Goal: Register for event/course

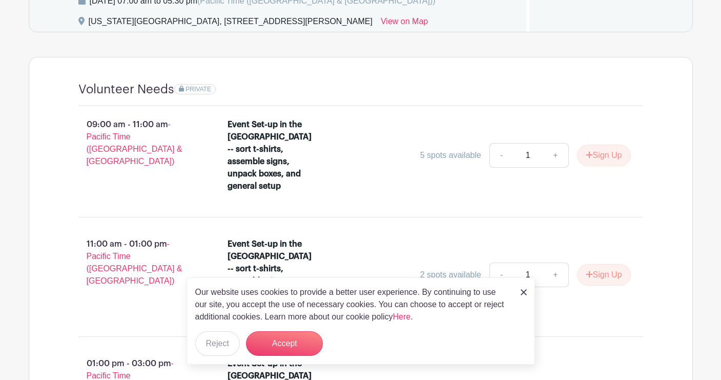
scroll to position [604, 0]
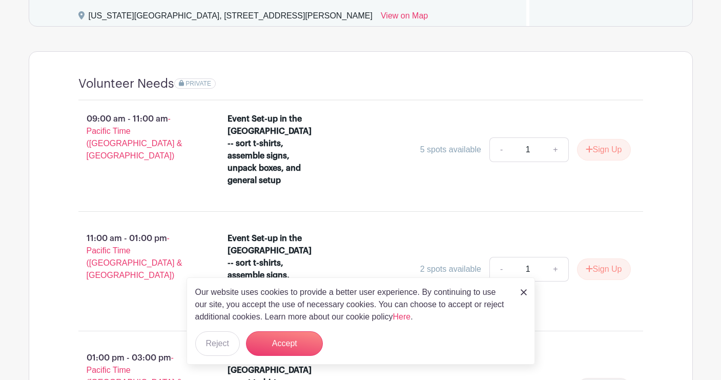
click at [525, 293] on img at bounding box center [524, 292] width 6 height 6
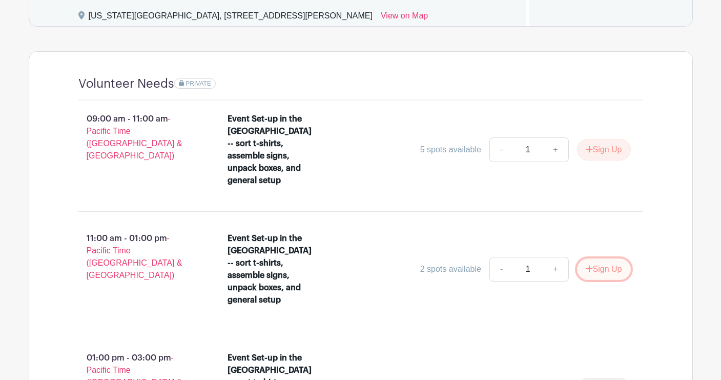
click at [588, 264] on icon "submit" at bounding box center [589, 268] width 7 height 8
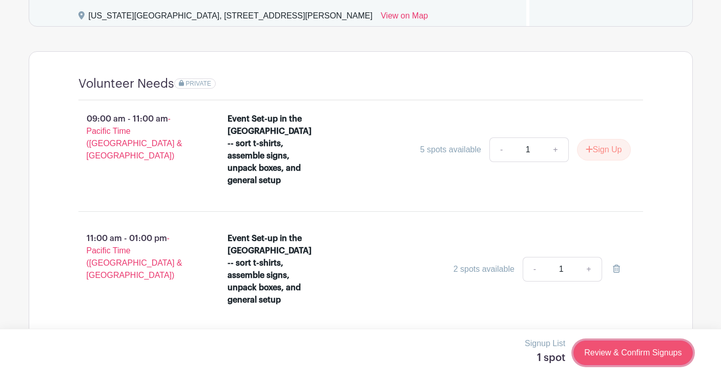
click at [601, 342] on link "Review & Confirm Signups" at bounding box center [632, 352] width 119 height 25
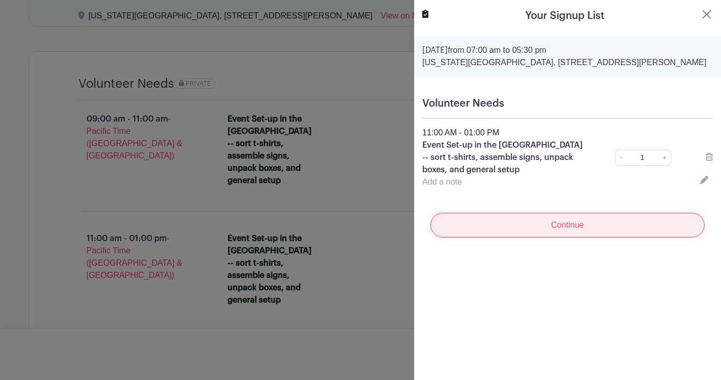
click at [669, 235] on input "Continue" at bounding box center [567, 225] width 274 height 25
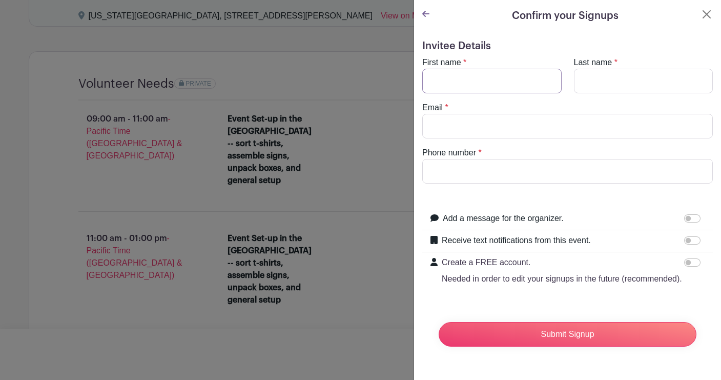
click at [507, 85] on input "First name" at bounding box center [491, 81] width 139 height 25
type input "[PERSON_NAME]"
click at [484, 131] on input "Email" at bounding box center [567, 126] width 291 height 25
type input "[PERSON_NAME][EMAIL_ADDRESS][DOMAIN_NAME]"
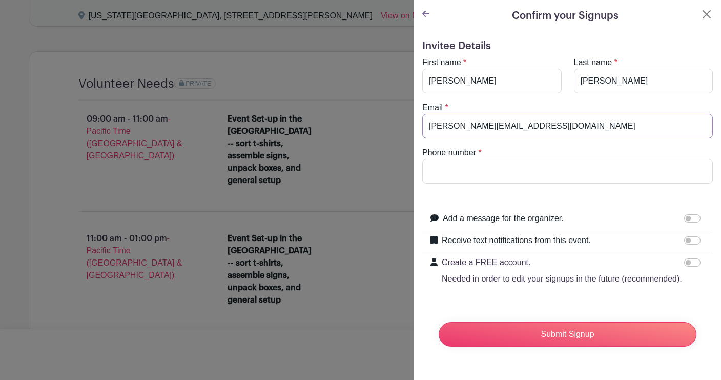
type input "9078919197"
drag, startPoint x: 688, startPoint y: 218, endPoint x: 702, endPoint y: 218, distance: 13.8
click at [702, 218] on div at bounding box center [694, 218] width 20 height 12
drag, startPoint x: 691, startPoint y: 218, endPoint x: 699, endPoint y: 218, distance: 8.2
click at [699, 218] on input "Add a message for the organizer." at bounding box center [692, 218] width 16 height 8
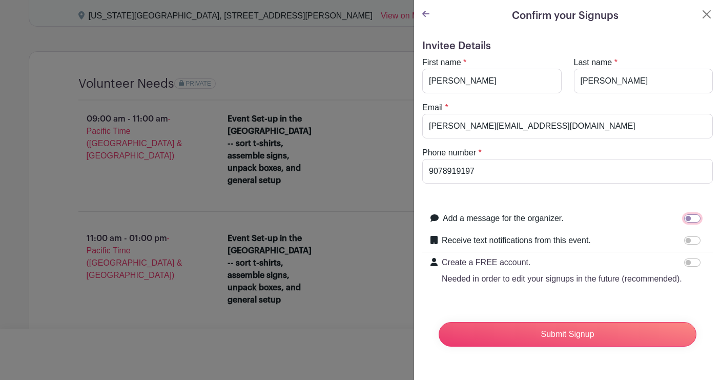
checkbox input "true"
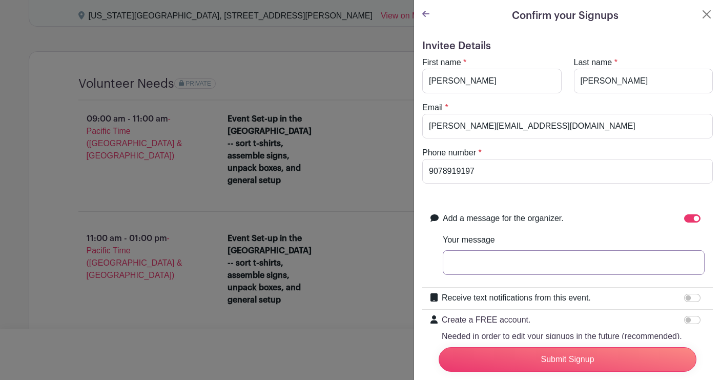
click at [611, 265] on input "Your message" at bounding box center [574, 262] width 262 height 25
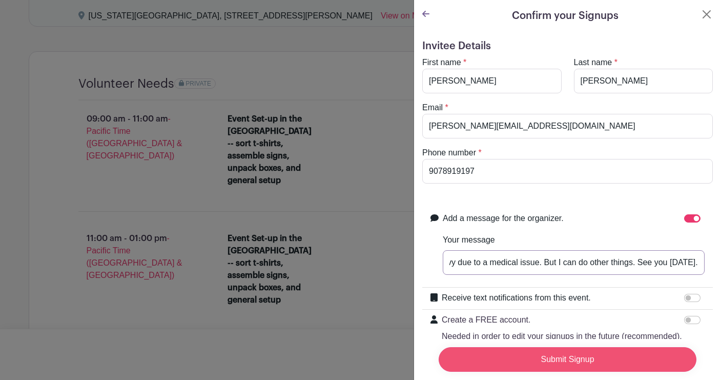
type input "Hello: I can't move or lift things that are too heavy due to a medical issue. B…"
click at [637, 359] on input "Submit Signup" at bounding box center [568, 359] width 258 height 25
